Goal: Task Accomplishment & Management: Manage account settings

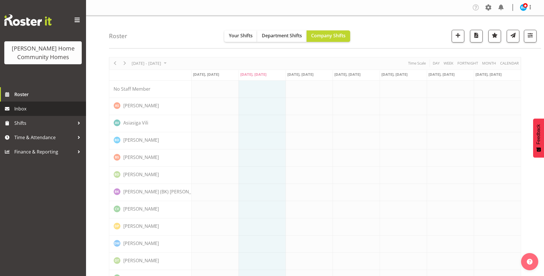
click at [31, 108] on span "Inbox" at bounding box center [48, 108] width 69 height 9
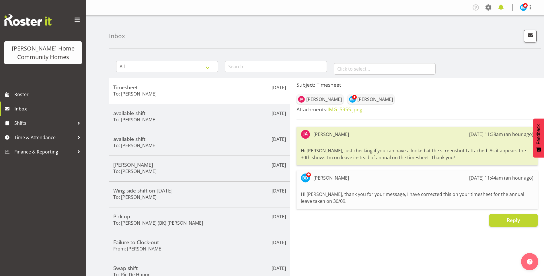
click at [503, 7] on span at bounding box center [501, 7] width 9 height 9
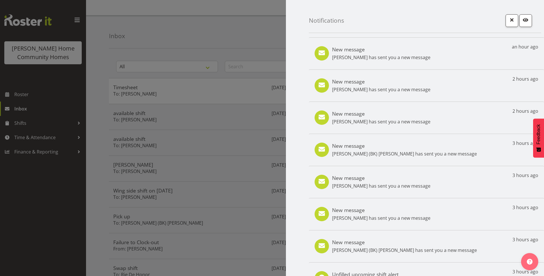
click at [27, 110] on div at bounding box center [272, 138] width 544 height 276
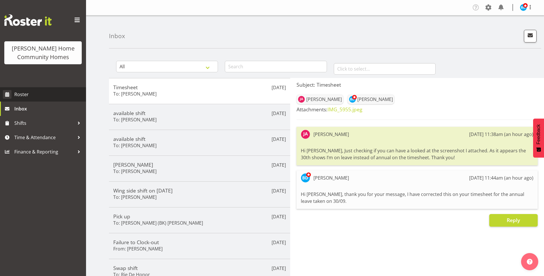
click at [26, 100] on link "Roster" at bounding box center [43, 94] width 86 height 14
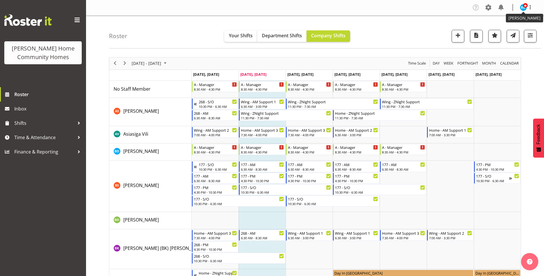
click at [525, 5] on span at bounding box center [525, 5] width 5 height 5
click at [504, 27] on link "Log Out" at bounding box center [506, 30] width 55 height 10
